Goal: Task Accomplishment & Management: Manage account settings

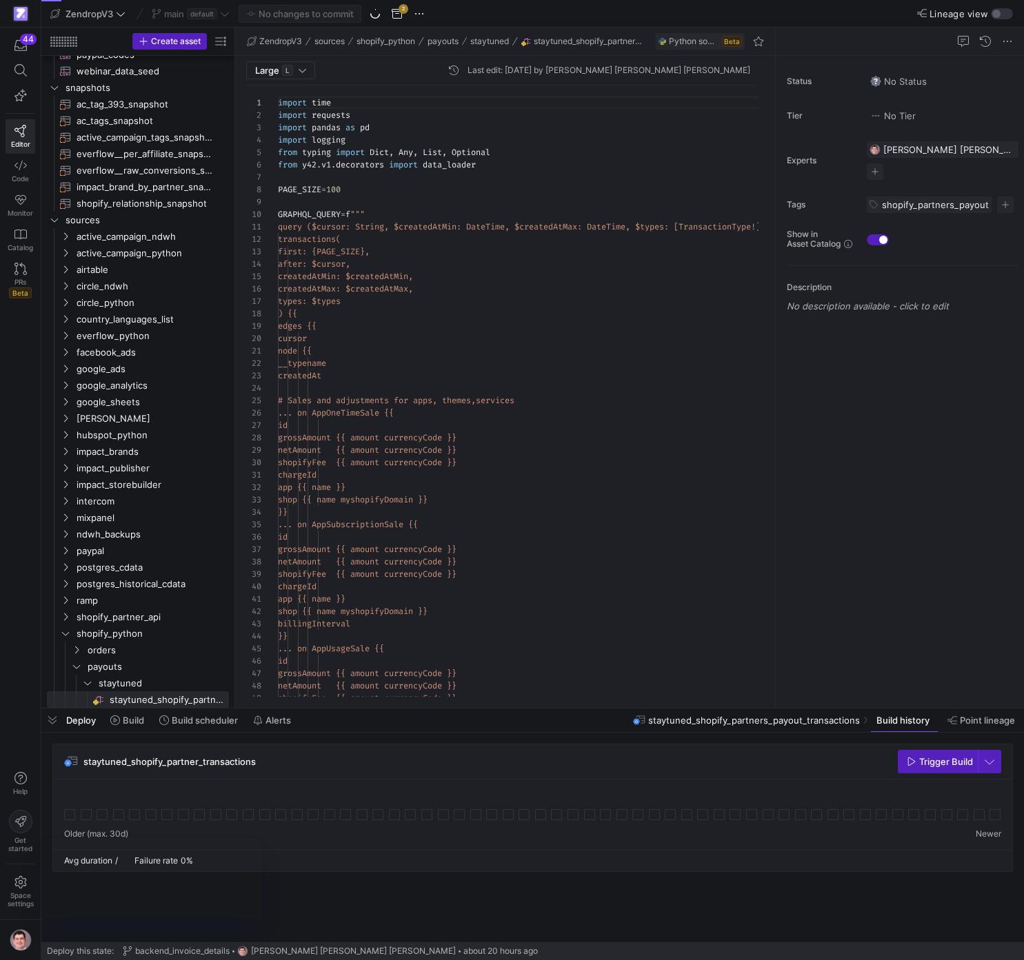
scroll to position [124, 0]
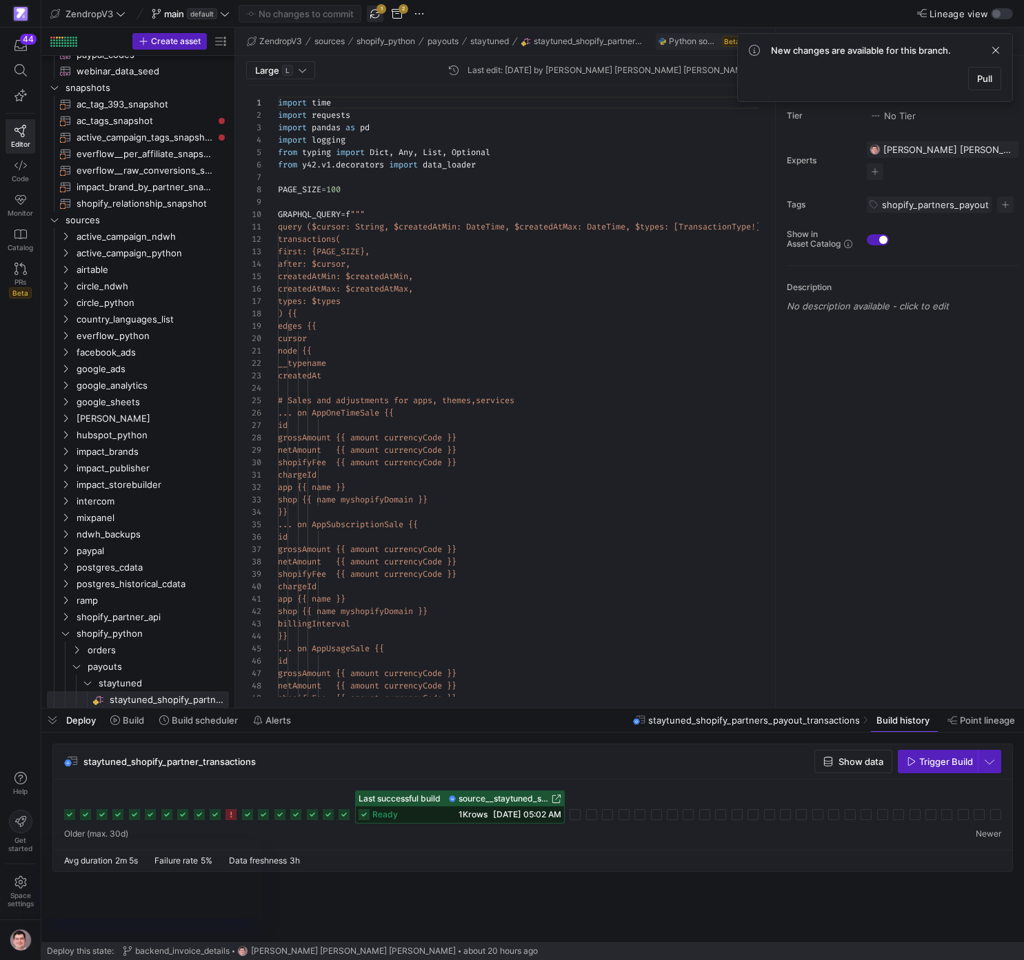
click at [370, 14] on span "button" at bounding box center [375, 14] width 17 height 17
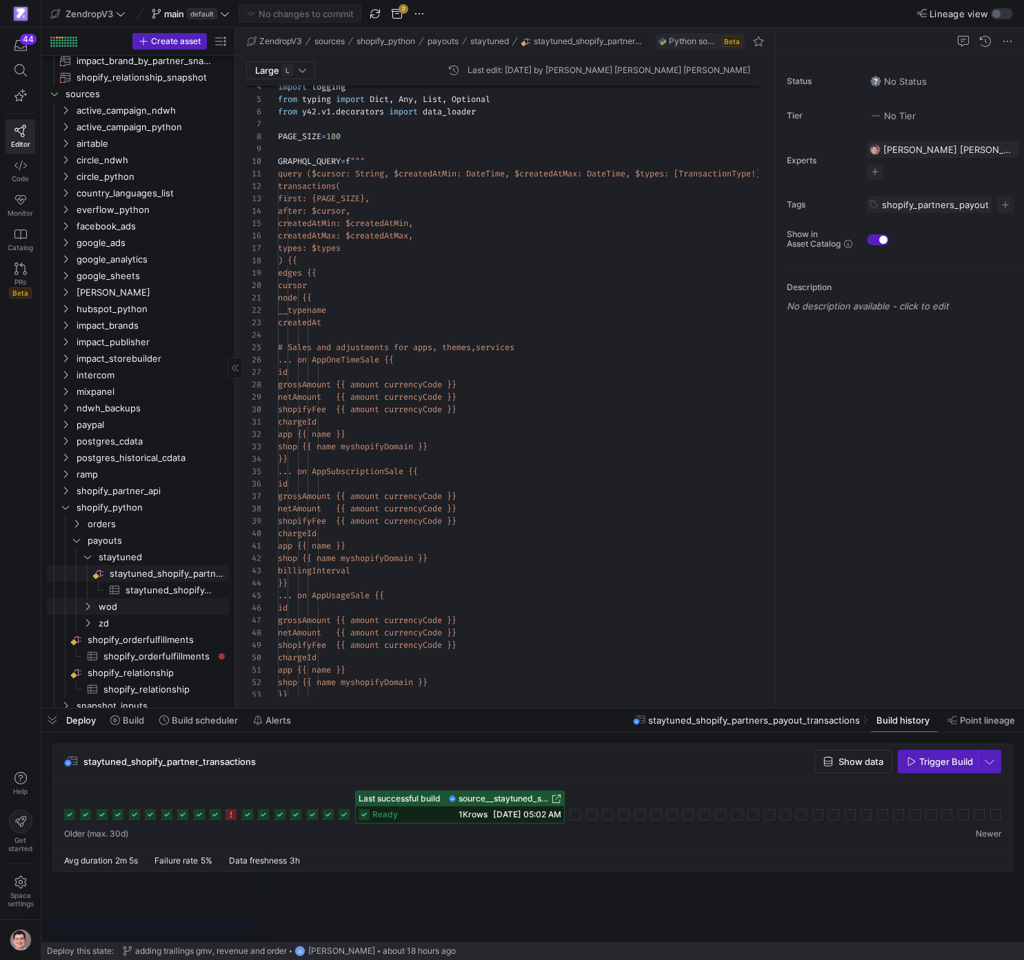
scroll to position [0, 0]
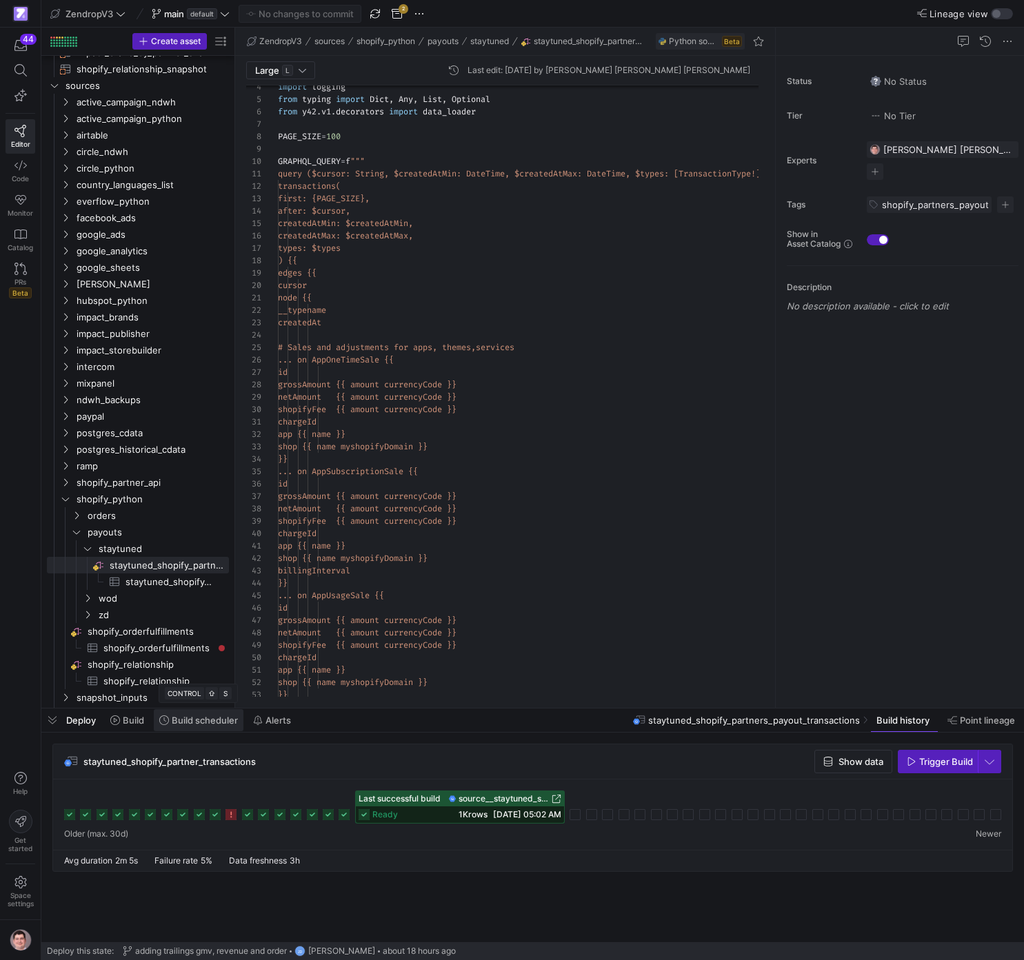
click at [174, 723] on span "Build scheduler" at bounding box center [205, 720] width 66 height 11
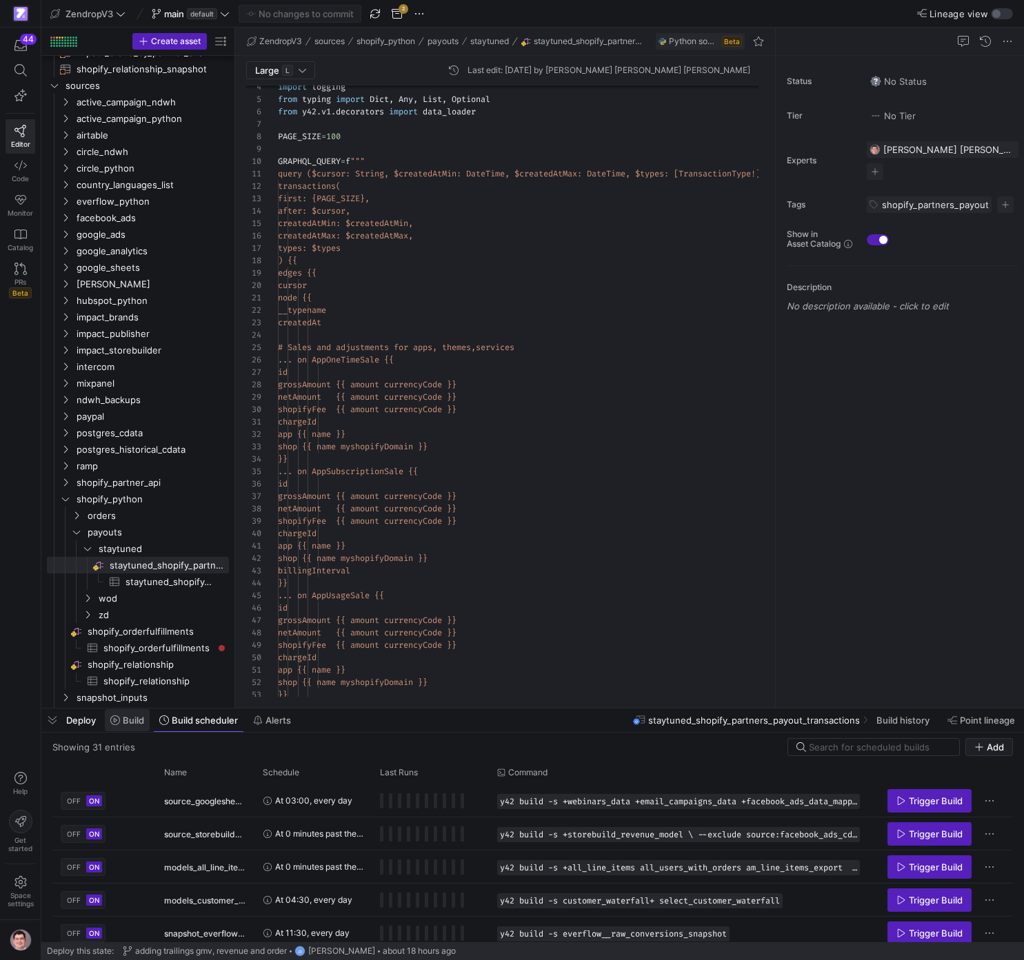
click at [141, 722] on span "Build" at bounding box center [133, 720] width 21 height 11
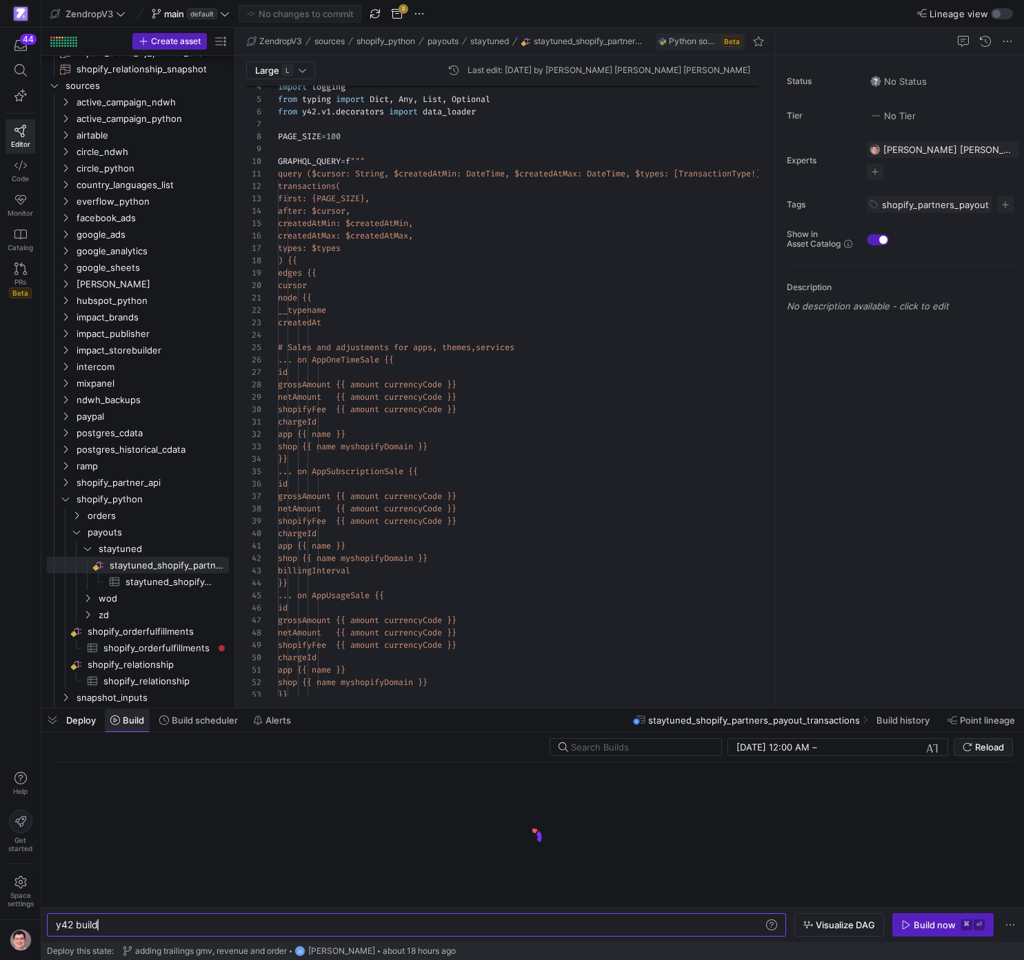
scroll to position [0, 42]
click at [223, 720] on span "Build scheduler" at bounding box center [205, 720] width 66 height 11
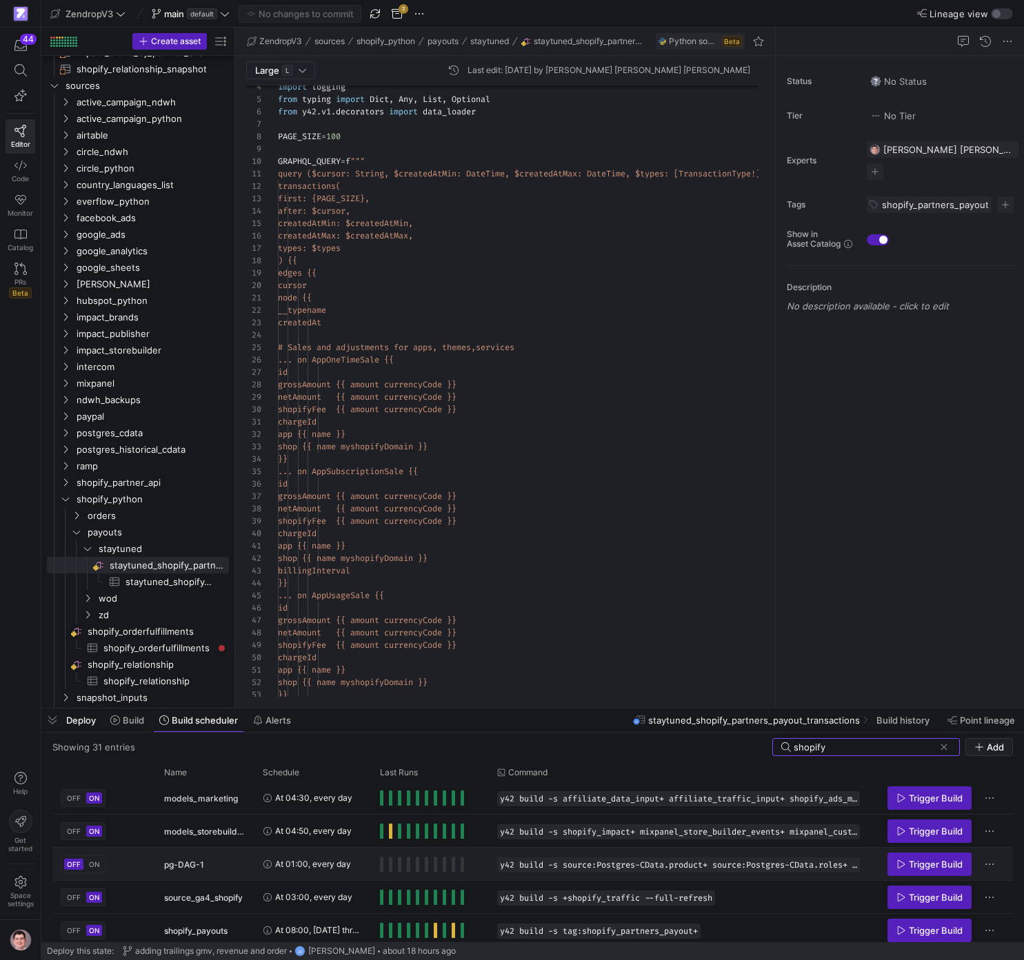
scroll to position [41, 0]
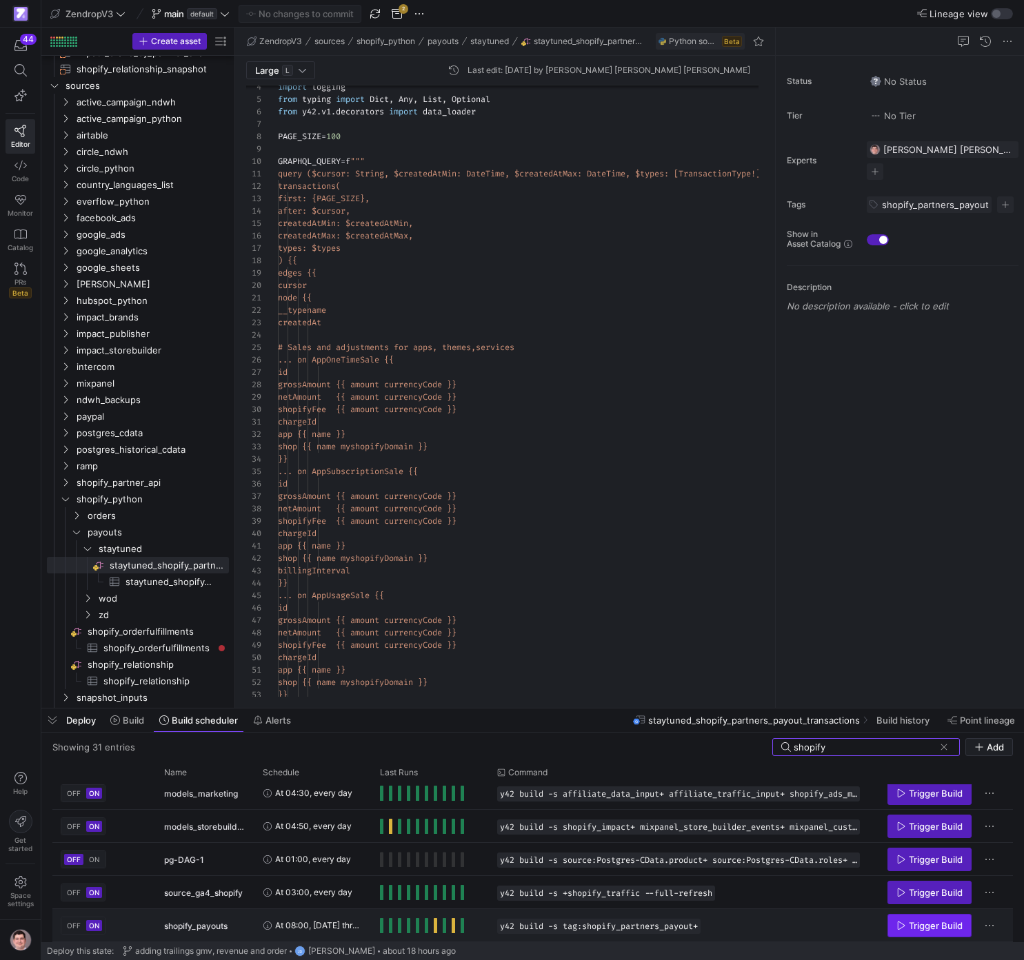
type input "shopify"
click at [937, 928] on span "Trigger Build" at bounding box center [935, 925] width 54 height 11
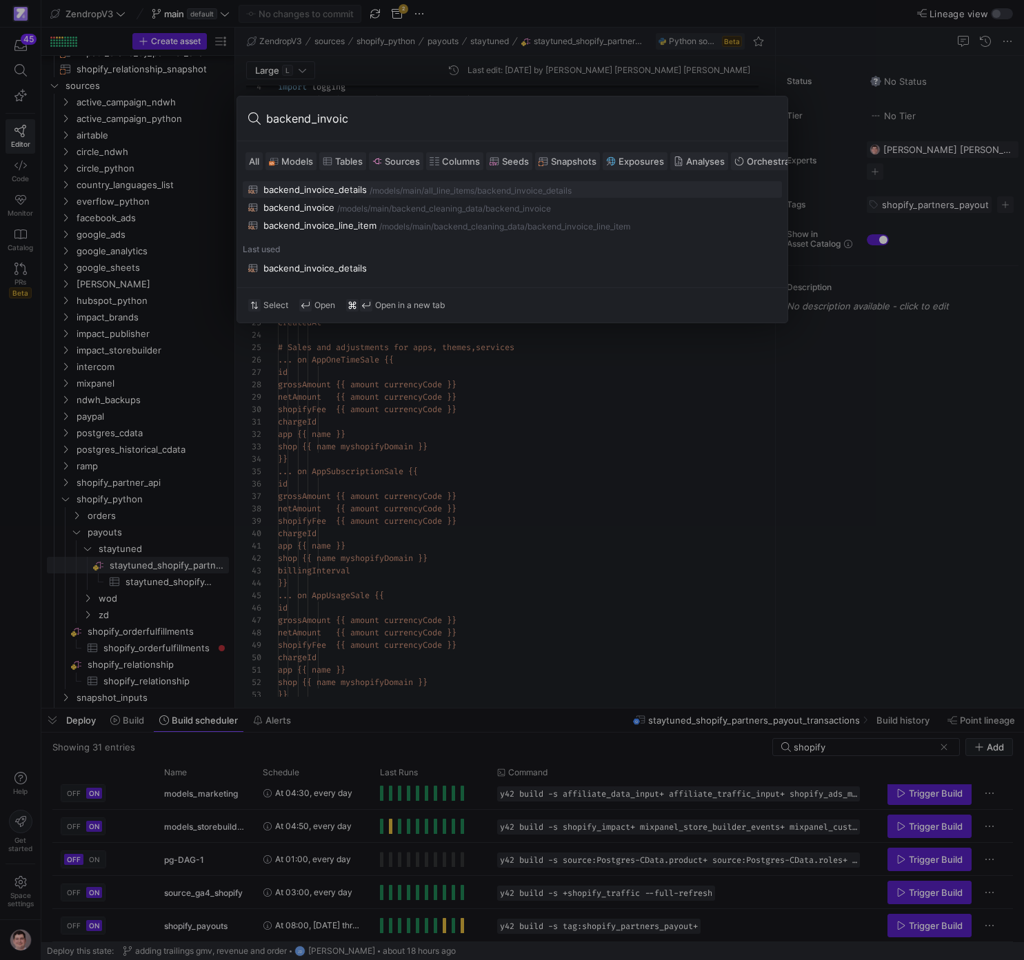
type input "backend_invoice"
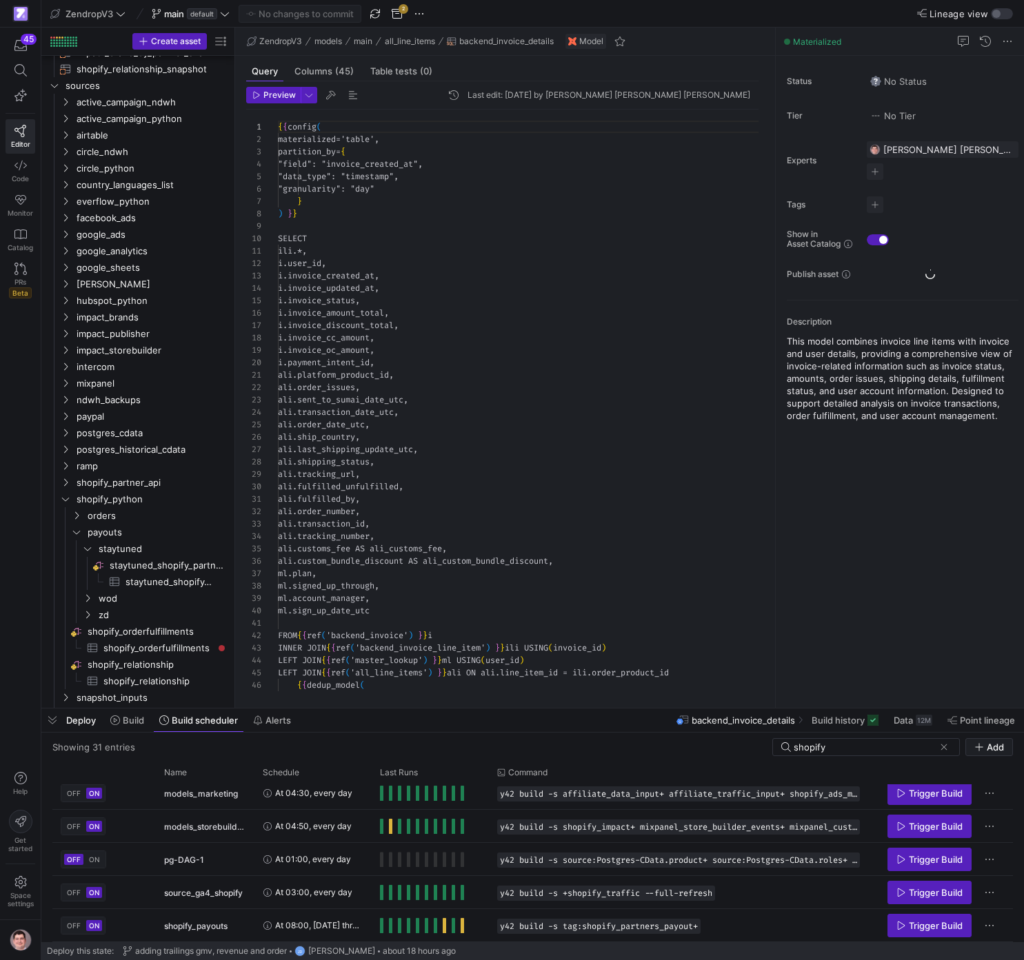
scroll to position [124, 0]
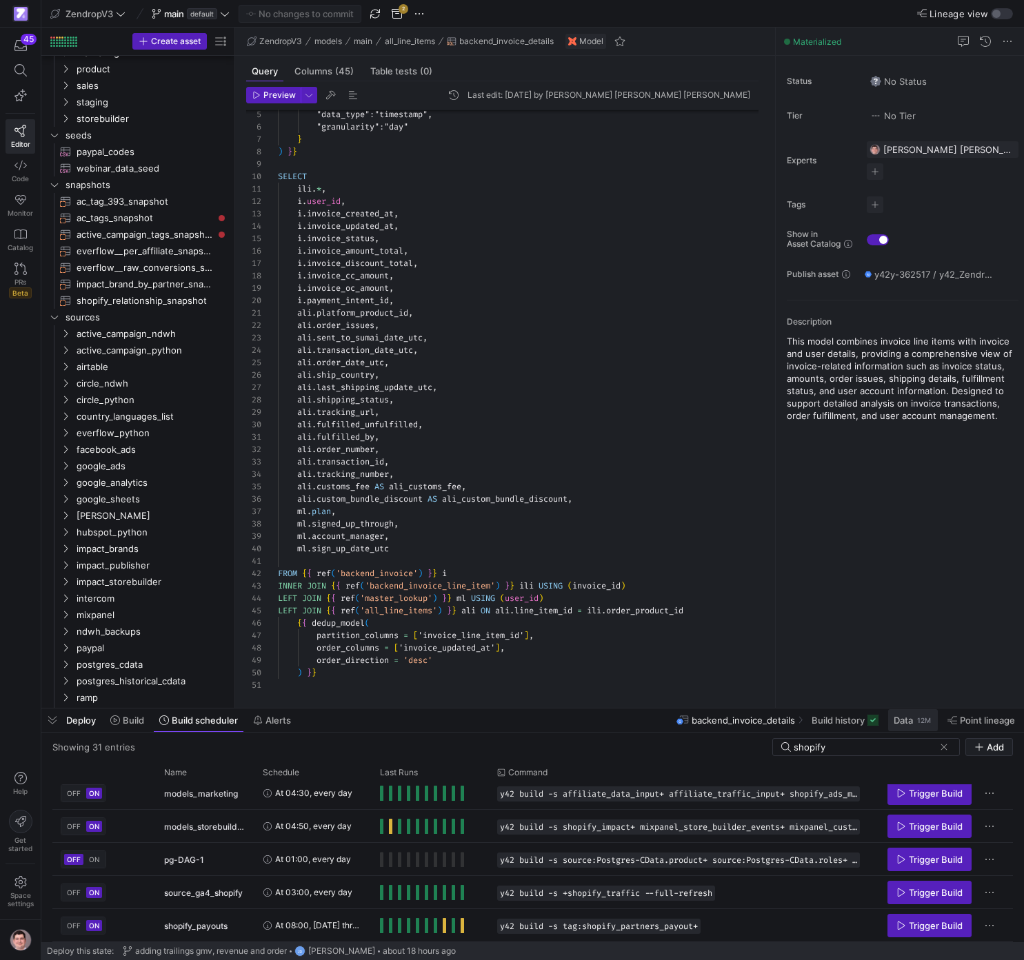
click at [911, 722] on span "Data" at bounding box center [902, 720] width 19 height 11
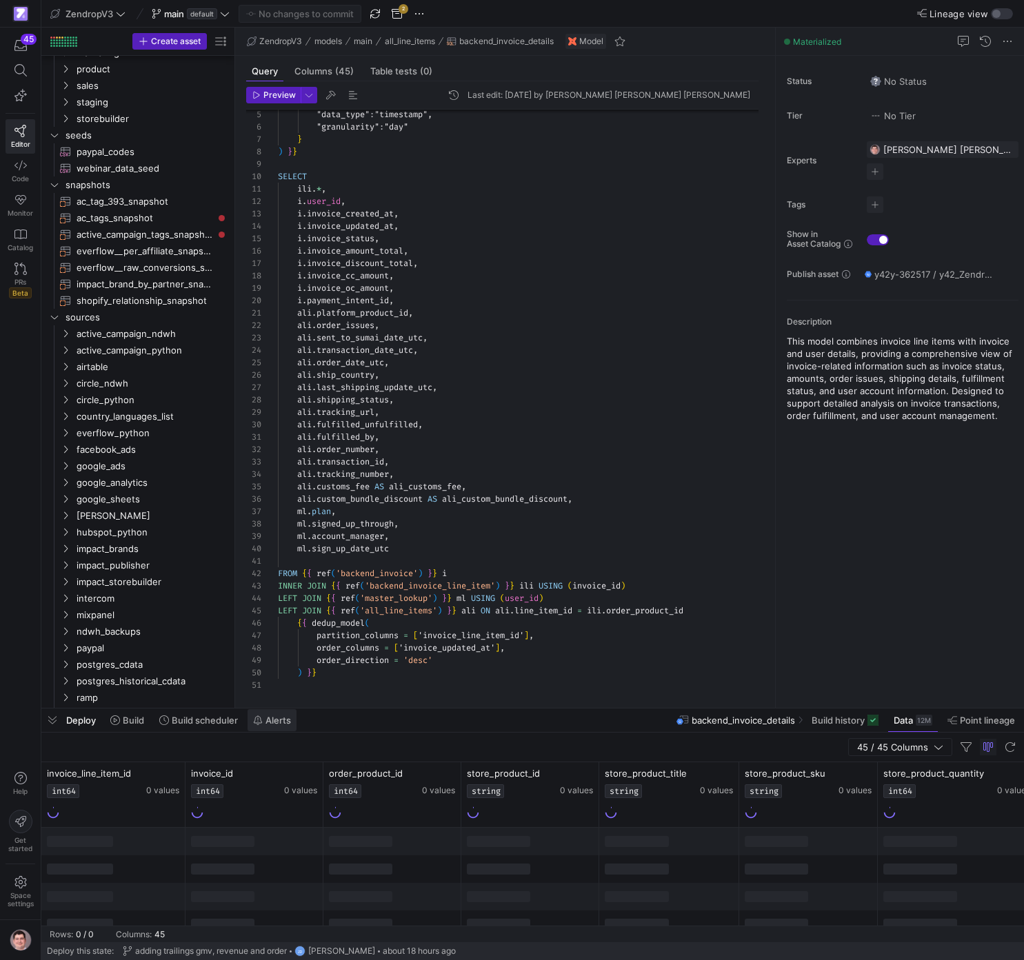
click at [281, 720] on span "Alerts" at bounding box center [278, 720] width 26 height 11
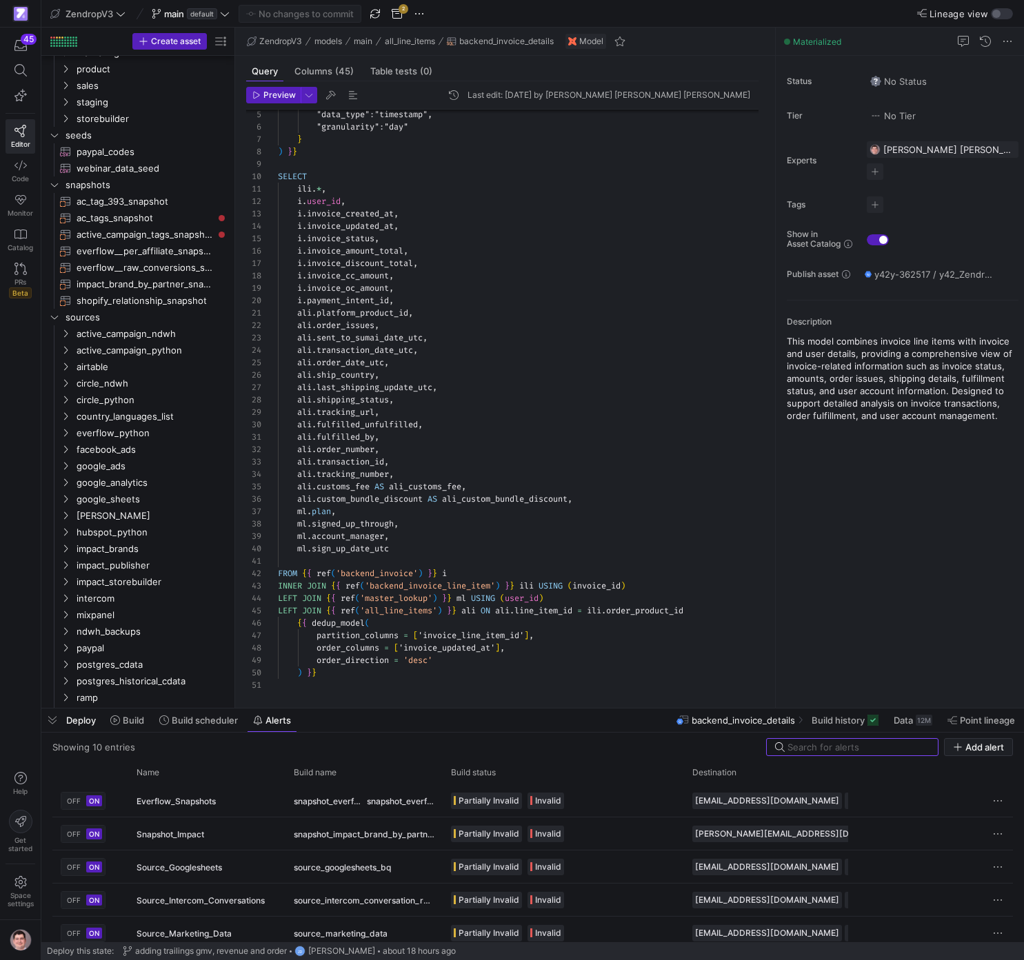
click at [519, 407] on div ""data_type" : "timestamp" , "granularity" : "day" } ) } } SELECT ili . * , i . …" at bounding box center [523, 370] width 491 height 644
click at [337, 75] on span "(45)" at bounding box center [344, 71] width 19 height 9
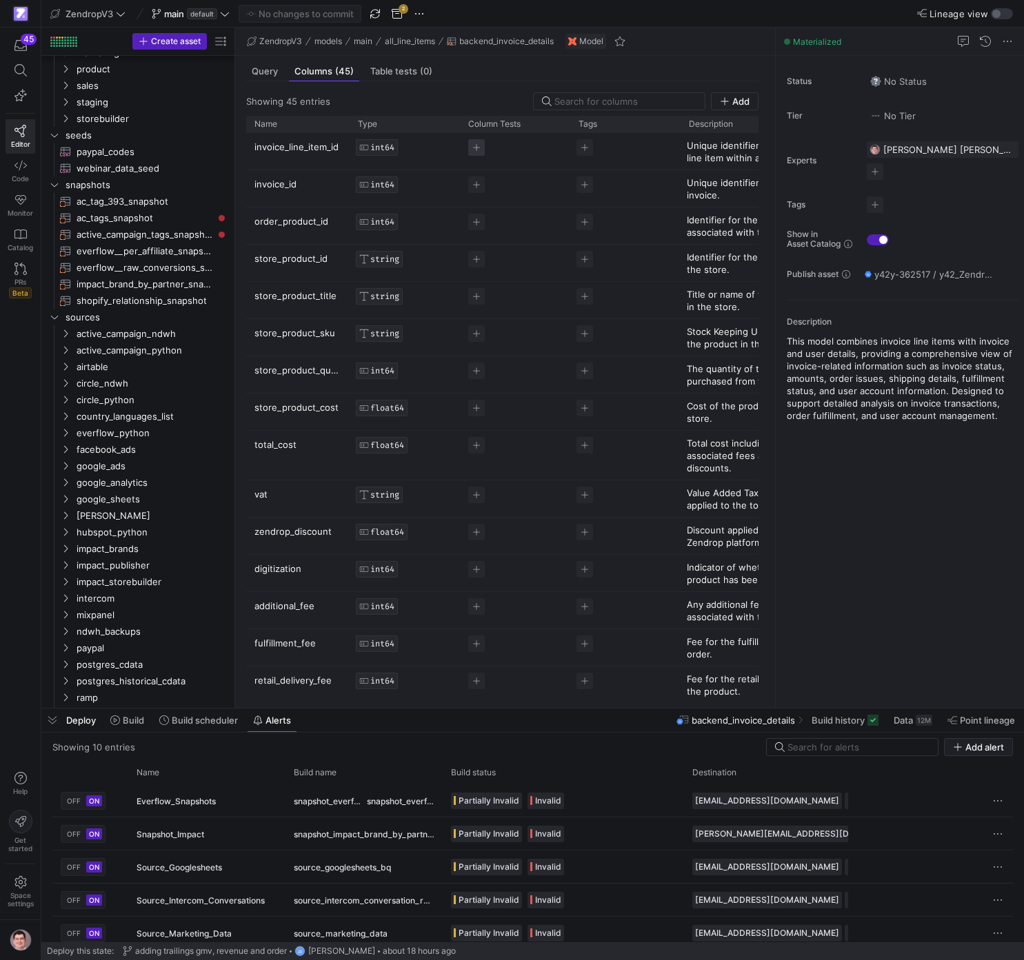
click at [475, 146] on span "Press SPACE to select this row." at bounding box center [476, 147] width 17 height 17
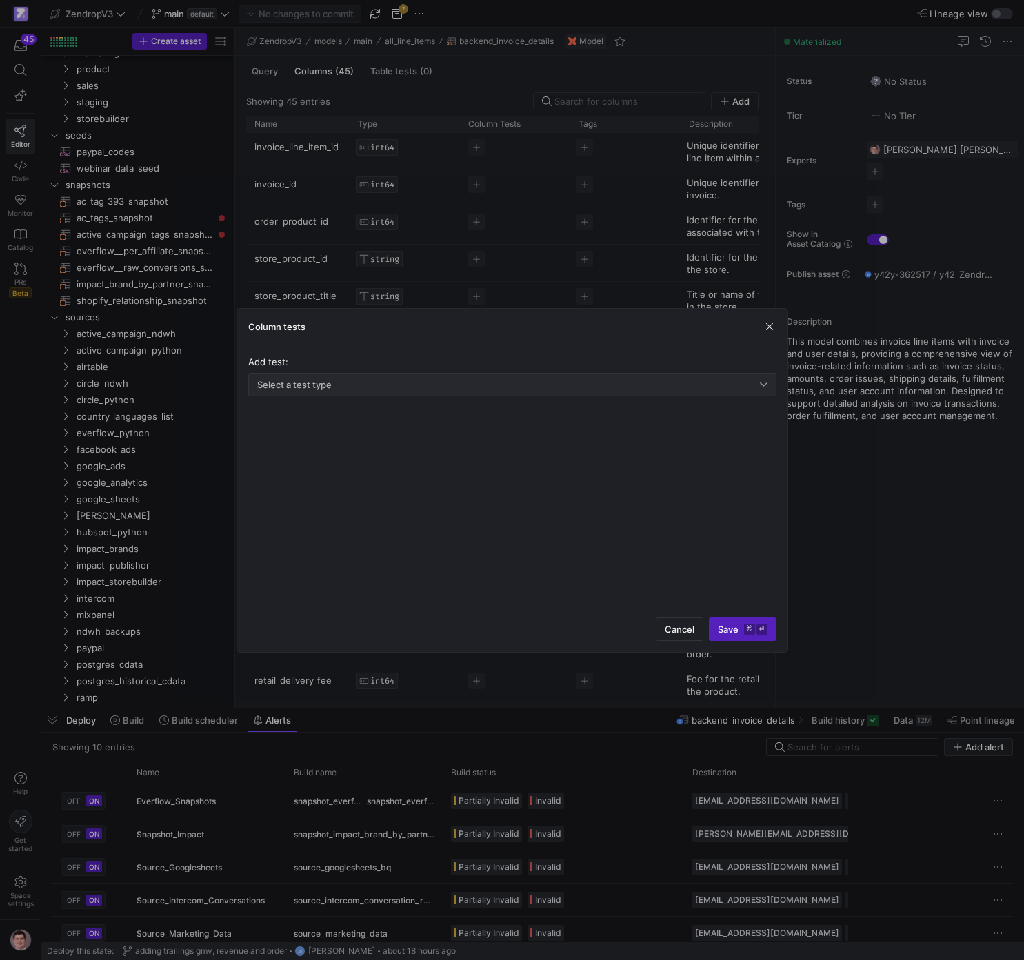
click at [476, 388] on div "Select a test type" at bounding box center [508, 384] width 502 height 11
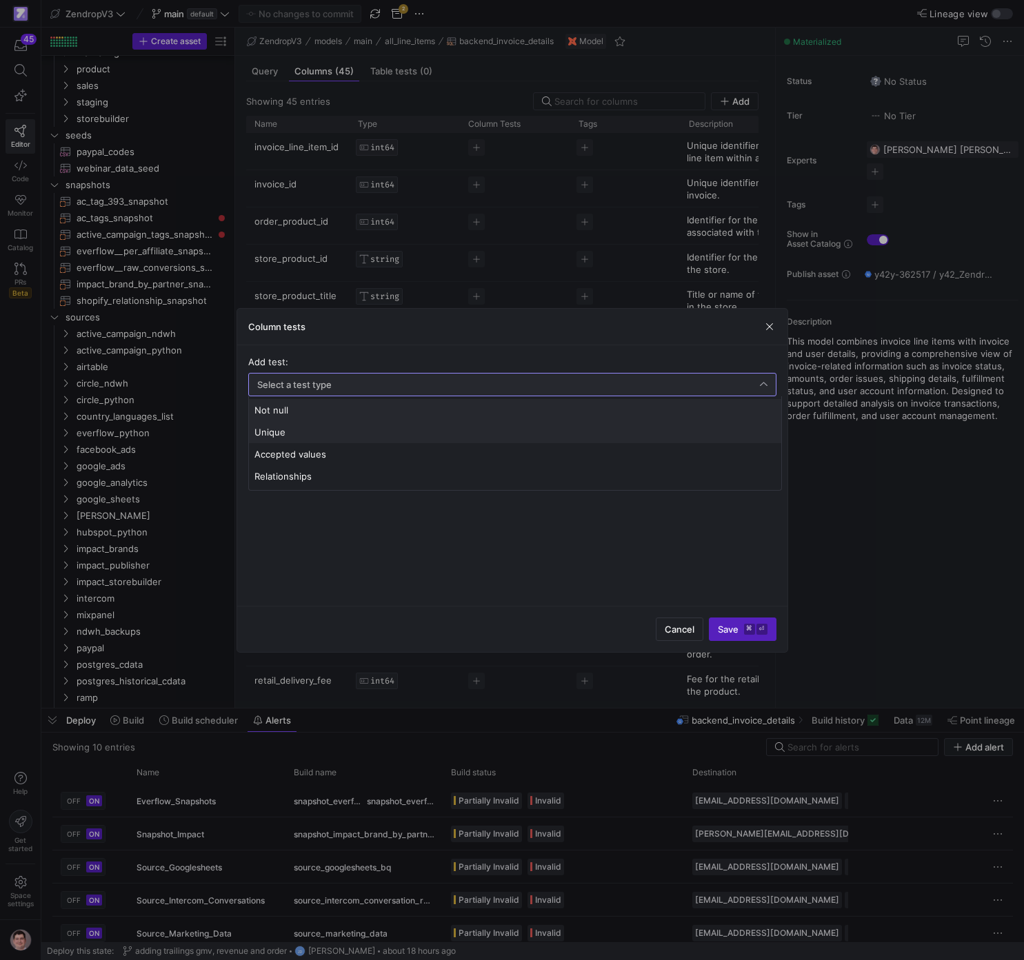
click at [428, 431] on span "Unique" at bounding box center [514, 432] width 521 height 11
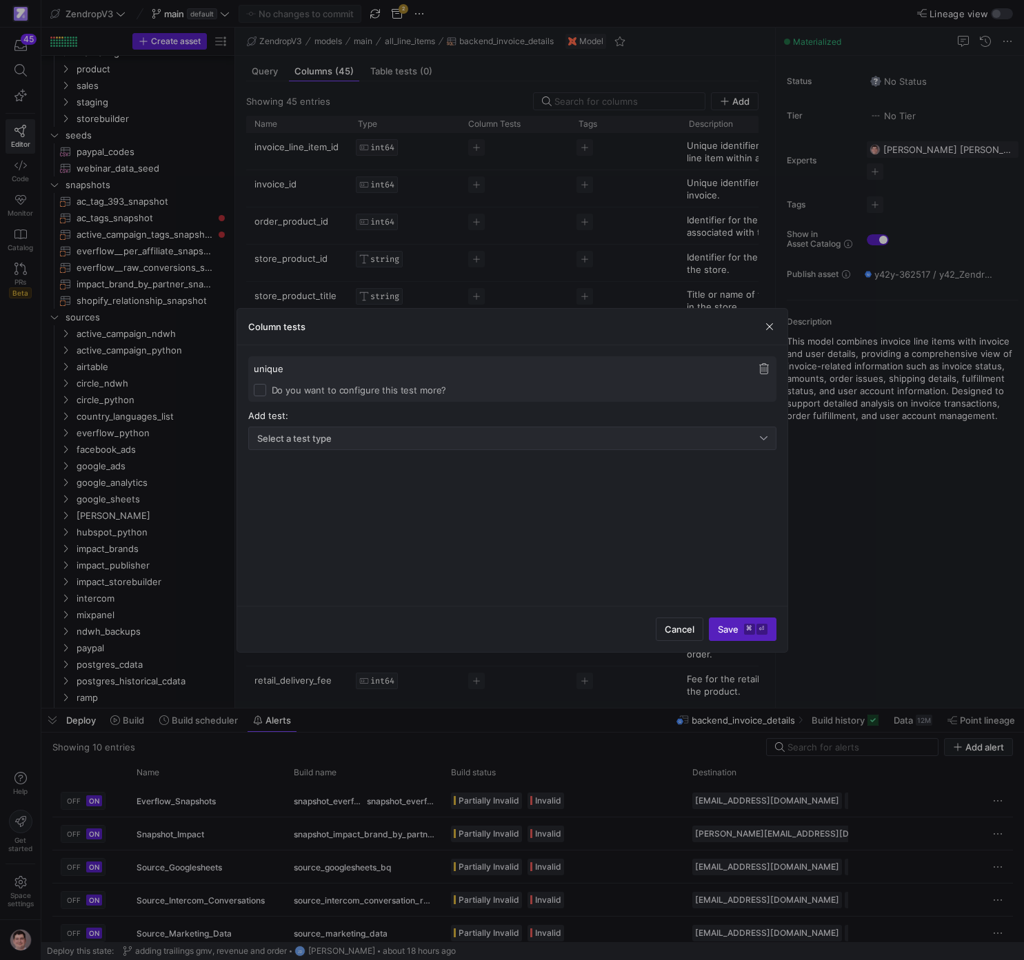
click at [380, 449] on div "Select a test type" at bounding box center [512, 438] width 528 height 23
click at [381, 441] on div at bounding box center [512, 480] width 1024 height 960
click at [381, 441] on div "Select a test type" at bounding box center [508, 438] width 502 height 11
click at [371, 460] on span "Not null" at bounding box center [514, 463] width 521 height 11
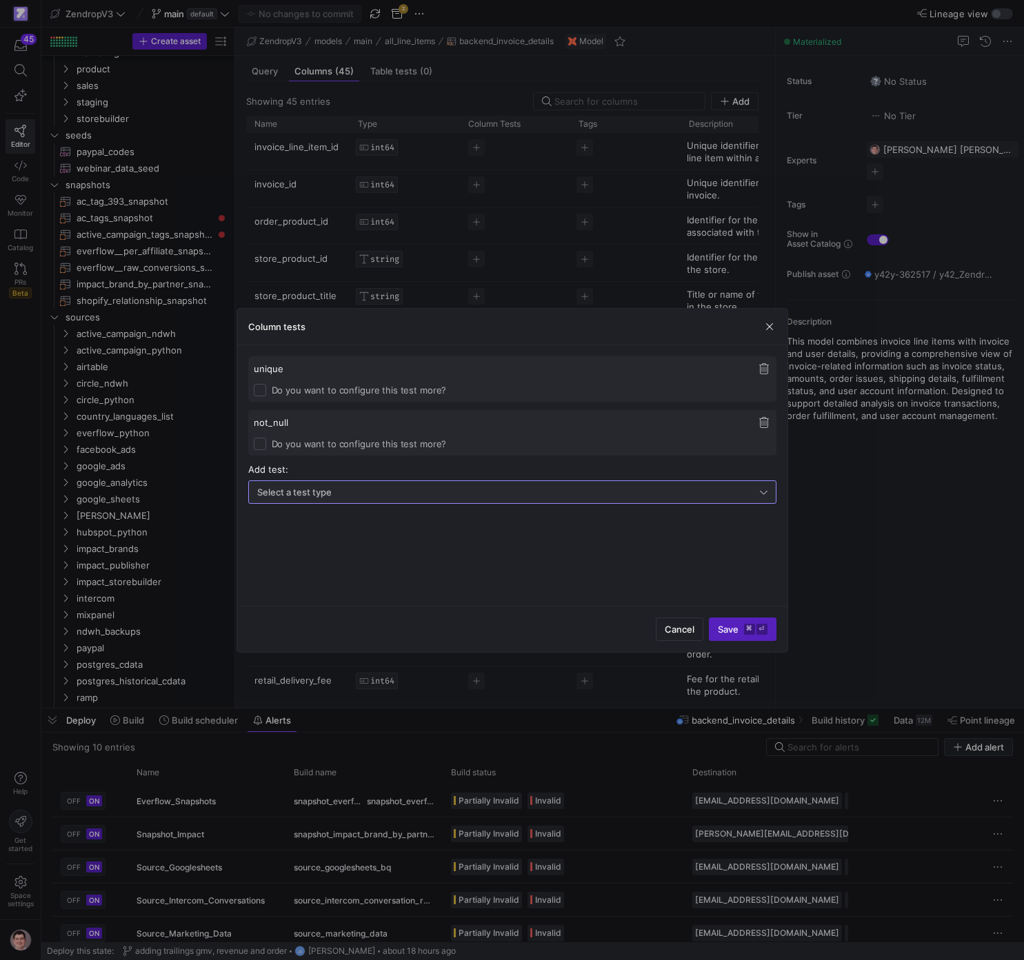
click at [770, 426] on span "button" at bounding box center [764, 423] width 14 height 14
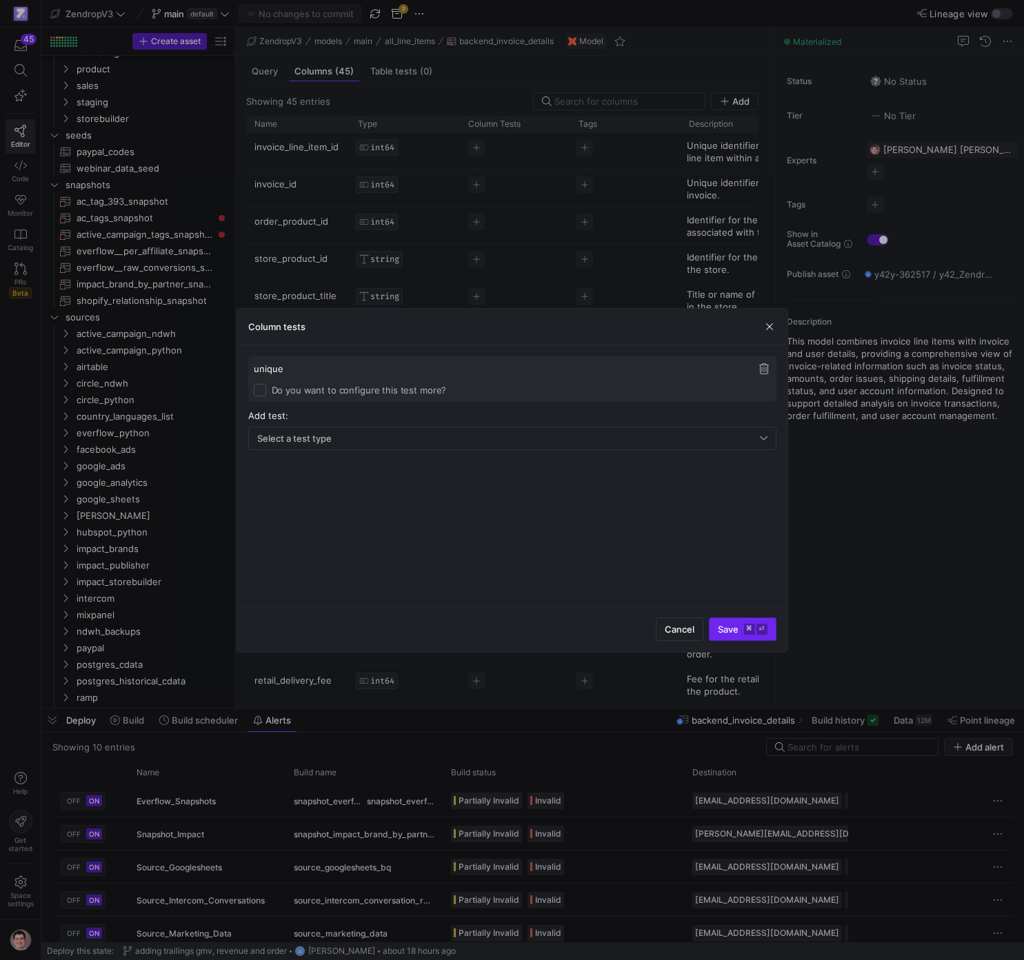
click at [739, 630] on span "Save ⌘ ⏎" at bounding box center [743, 629] width 50 height 11
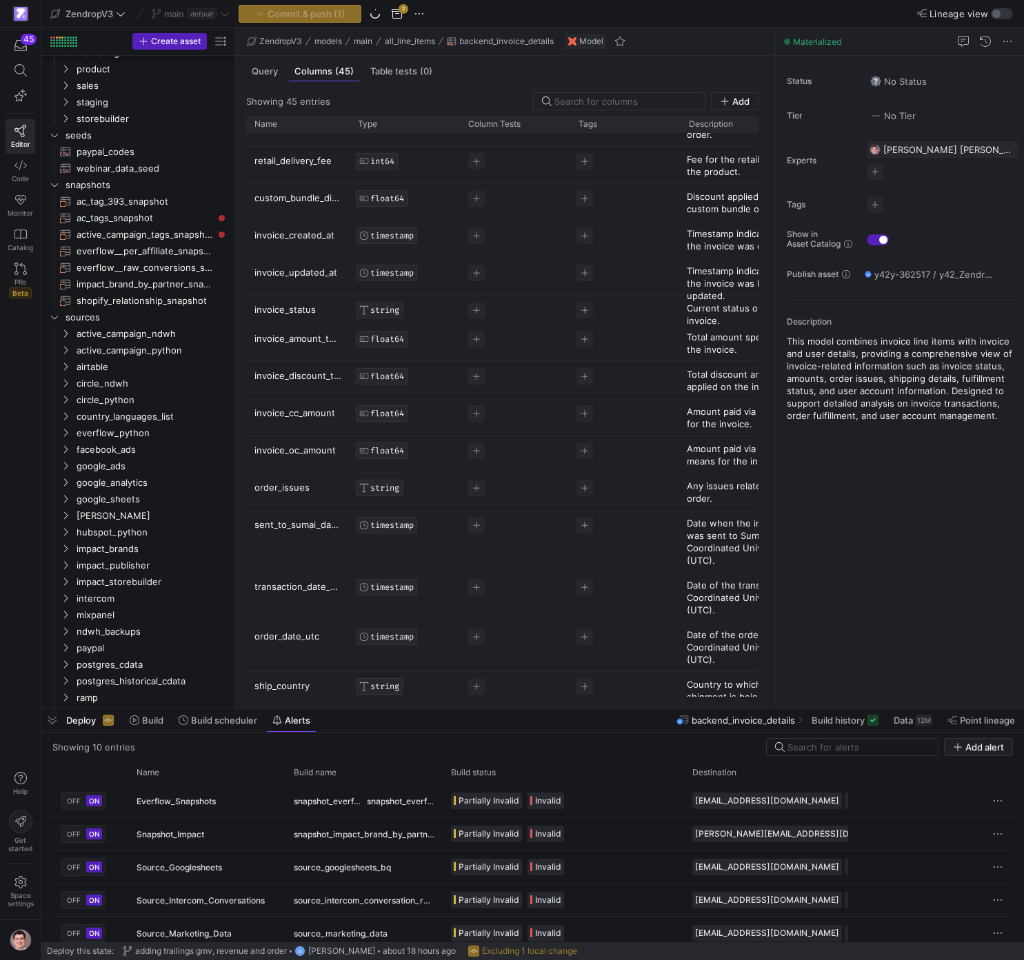
scroll to position [538, 0]
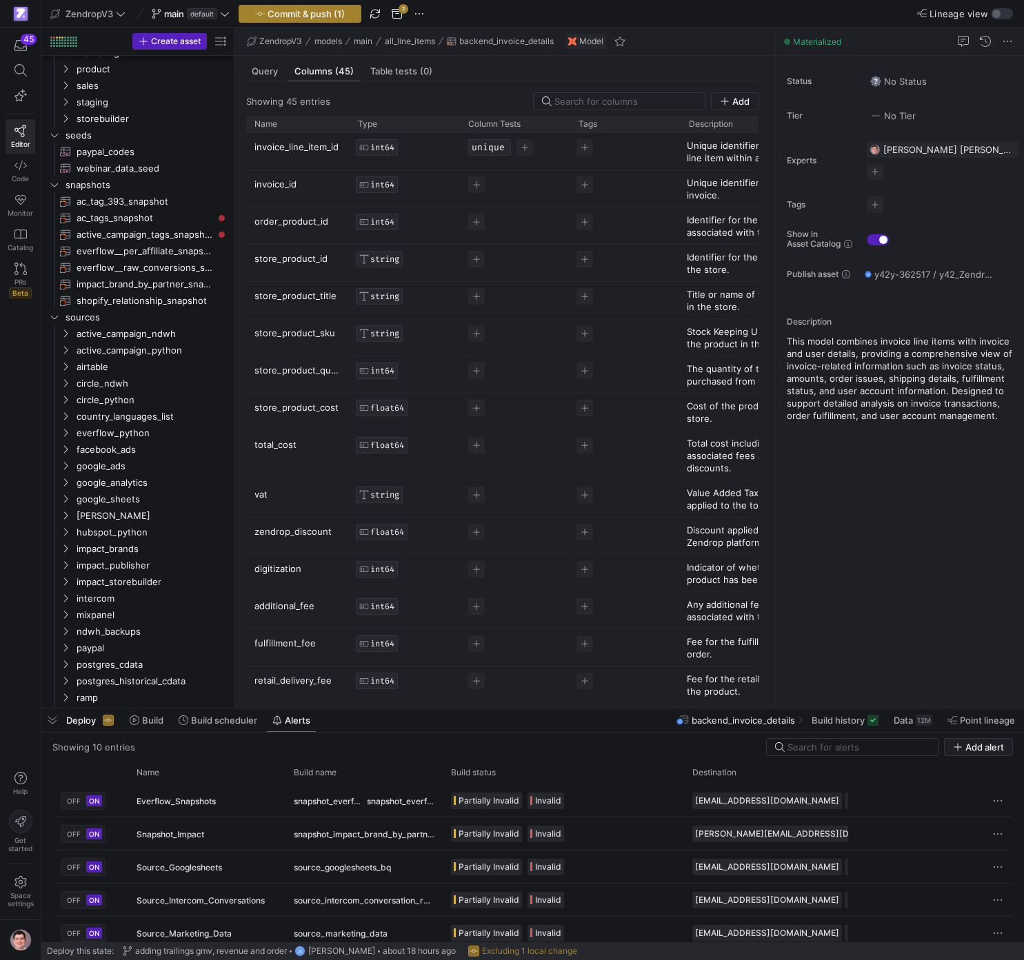
click at [336, 16] on span "Commit & push (1)" at bounding box center [305, 13] width 77 height 11
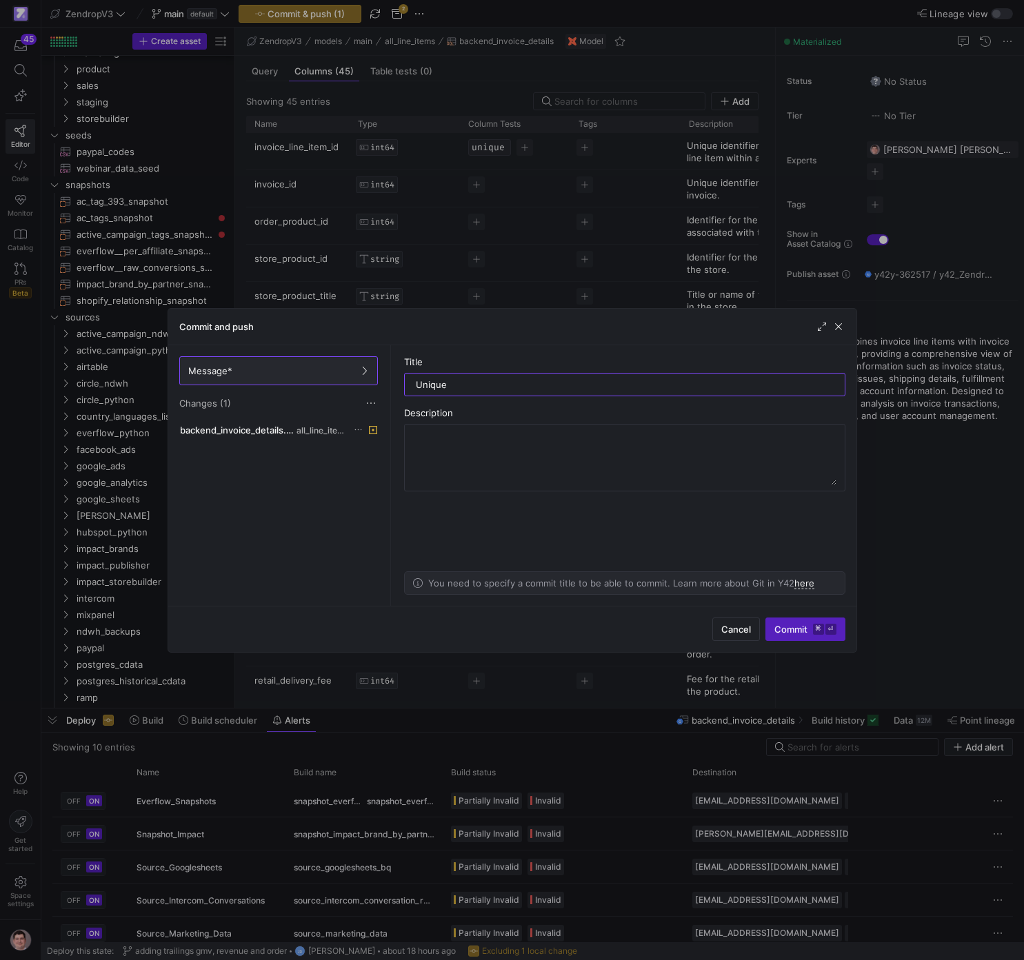
type input "Unique"
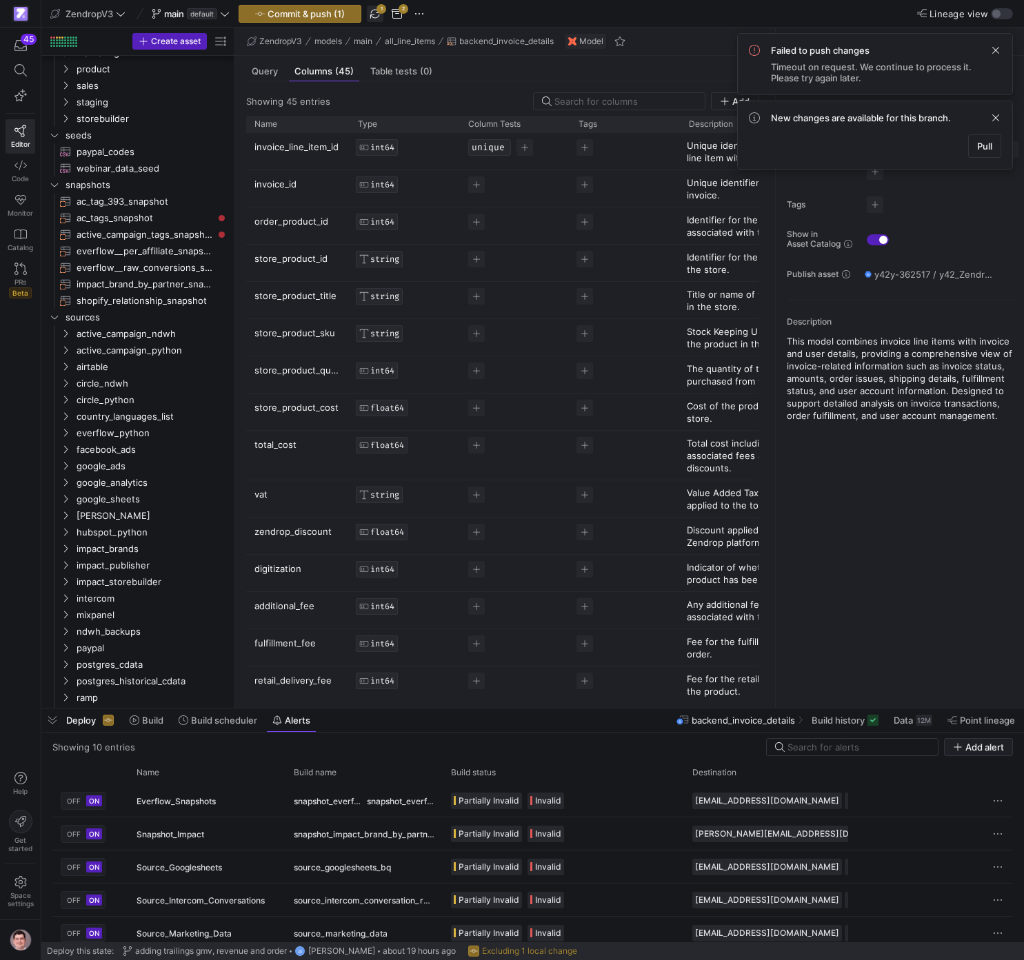
click at [378, 10] on span "button" at bounding box center [375, 14] width 17 height 17
click at [995, 116] on span at bounding box center [995, 118] width 17 height 17
click at [997, 44] on span at bounding box center [995, 50] width 17 height 17
